Goal: Find specific page/section: Find specific page/section

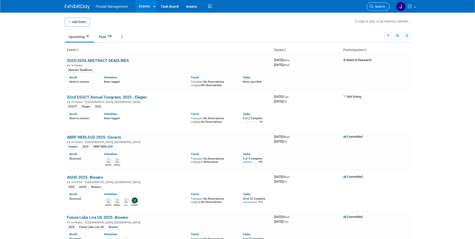
click at [374, 7] on span "Search" at bounding box center [379, 7] width 12 height 4
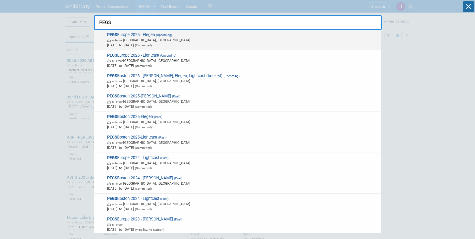
type input "PEGS"
click at [200, 45] on span "Nov 11, 2025 to Nov 13, 2025 (Committed)" at bounding box center [243, 45] width 272 height 5
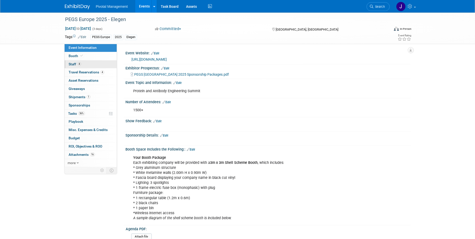
click at [96, 63] on link "4 Staff 4" at bounding box center [91, 64] width 52 height 8
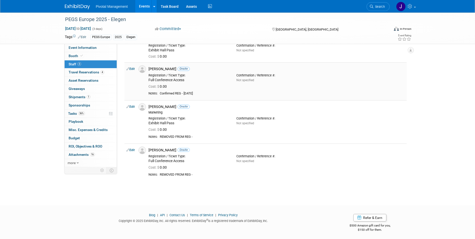
scroll to position [33, 0]
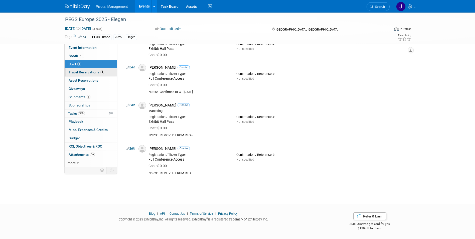
click at [87, 71] on span "Travel Reservations 4" at bounding box center [87, 72] width 36 height 4
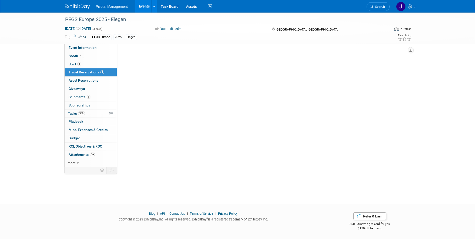
scroll to position [0, 0]
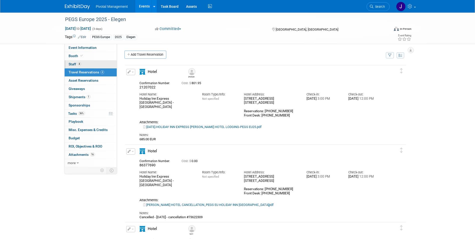
click at [85, 63] on link "4 Staff 4" at bounding box center [91, 64] width 52 height 8
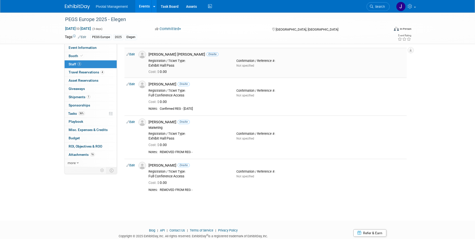
scroll to position [25, 0]
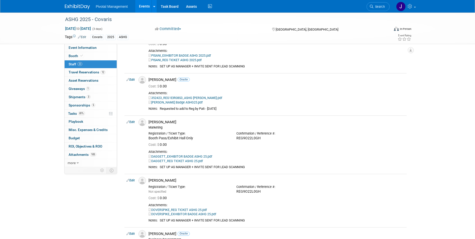
scroll to position [826, 0]
click at [138, 3] on link "Events" at bounding box center [144, 6] width 18 height 13
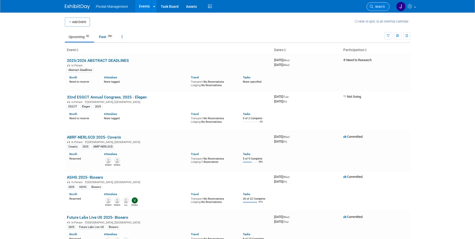
click at [382, 5] on span "Search" at bounding box center [379, 7] width 12 height 4
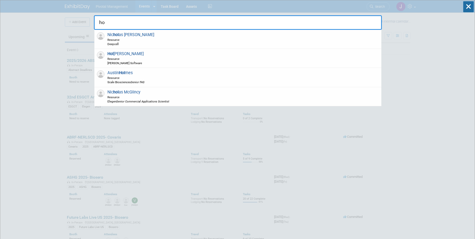
type input "h"
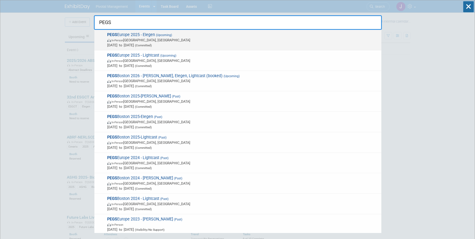
type input "PEGS"
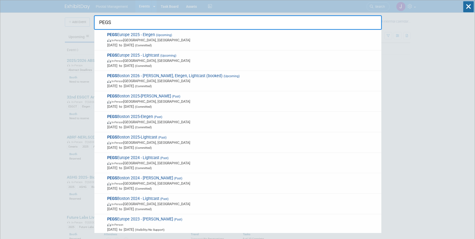
click at [152, 42] on span "In-Person Lisboa, Portugal" at bounding box center [243, 40] width 272 height 5
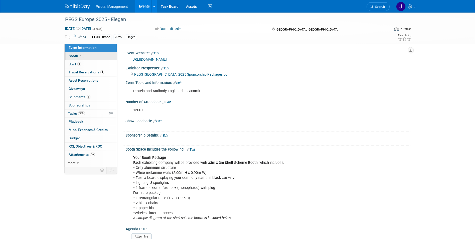
click at [77, 58] on link "Booth" at bounding box center [91, 56] width 52 height 8
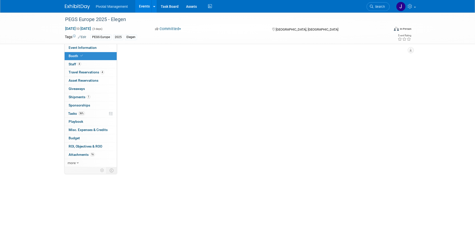
select select "Yes"
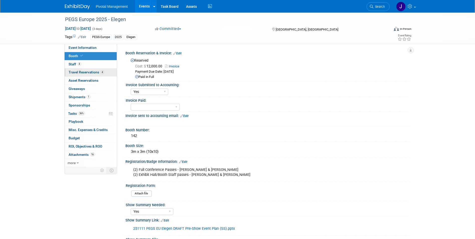
click at [80, 73] on span "Travel Reservations 4" at bounding box center [87, 72] width 36 height 4
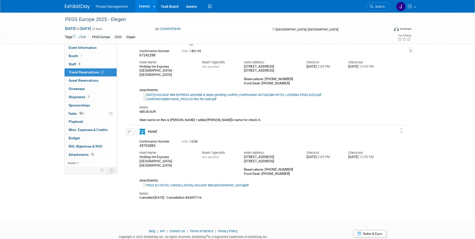
scroll to position [200, 0]
